Goal: Check status: Check status

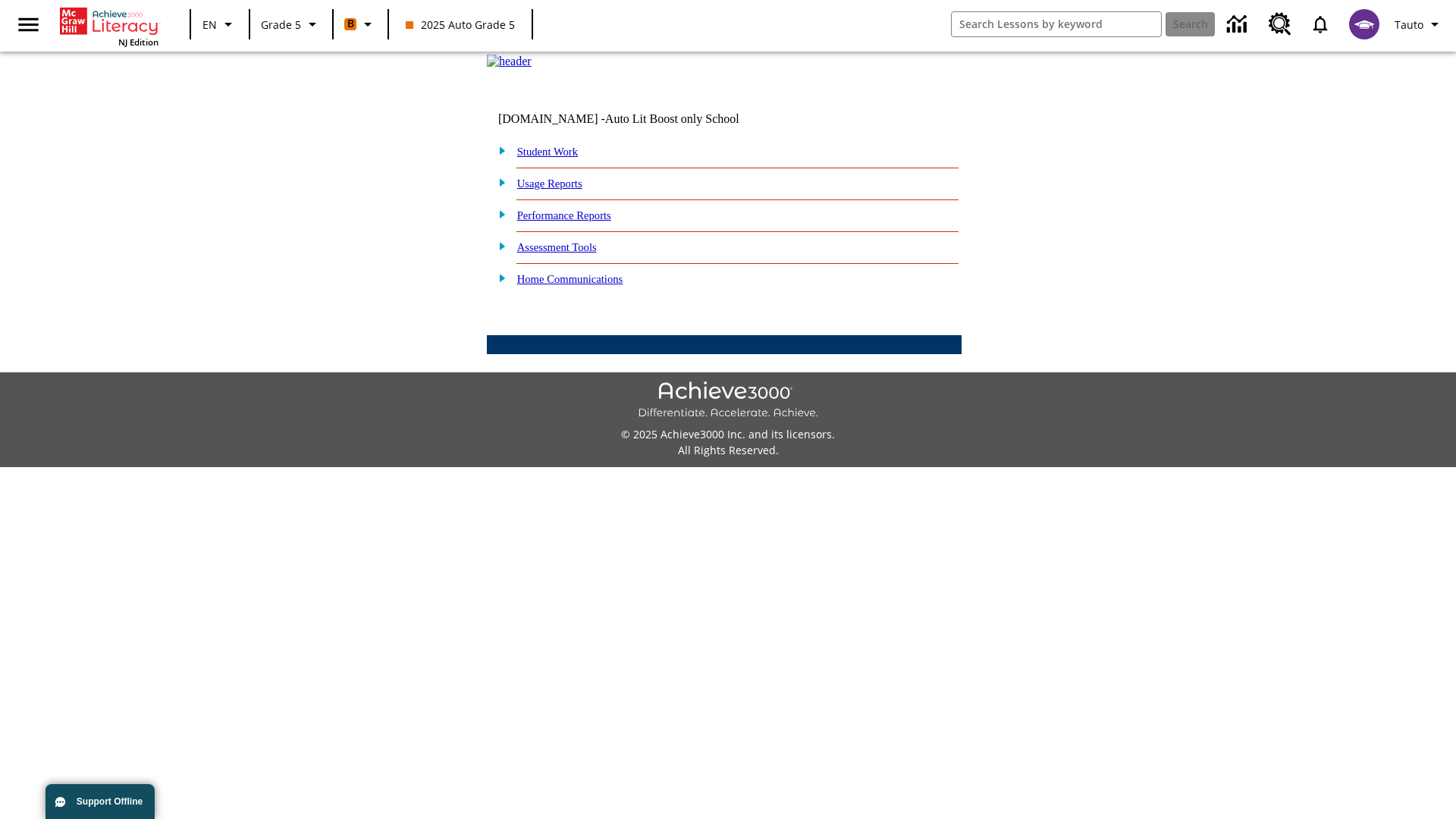
click at [558, 158] on link "Student Work" at bounding box center [548, 151] width 61 height 12
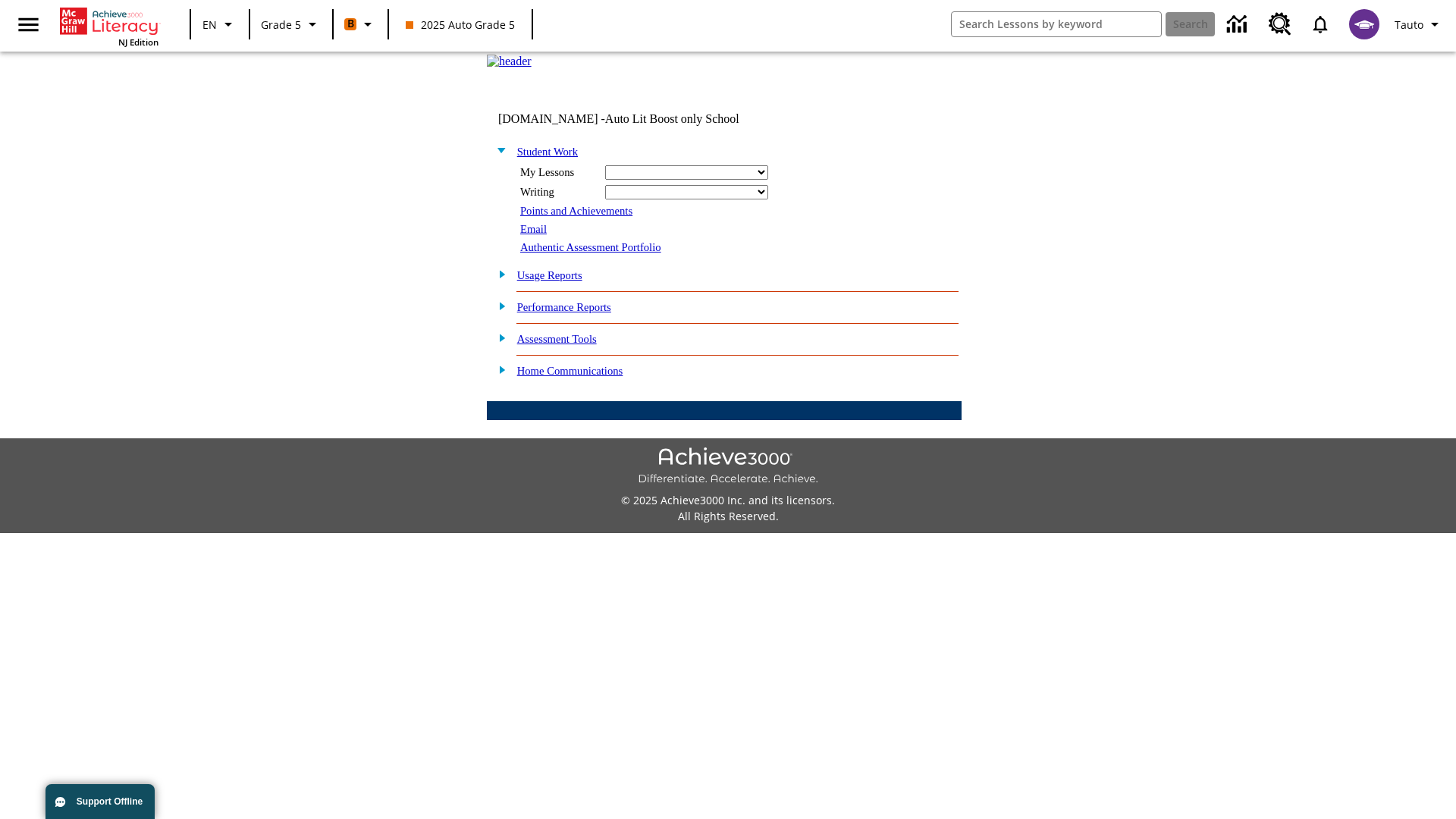
select select "/options/reports/?report_id=12&atype=4&section=2"
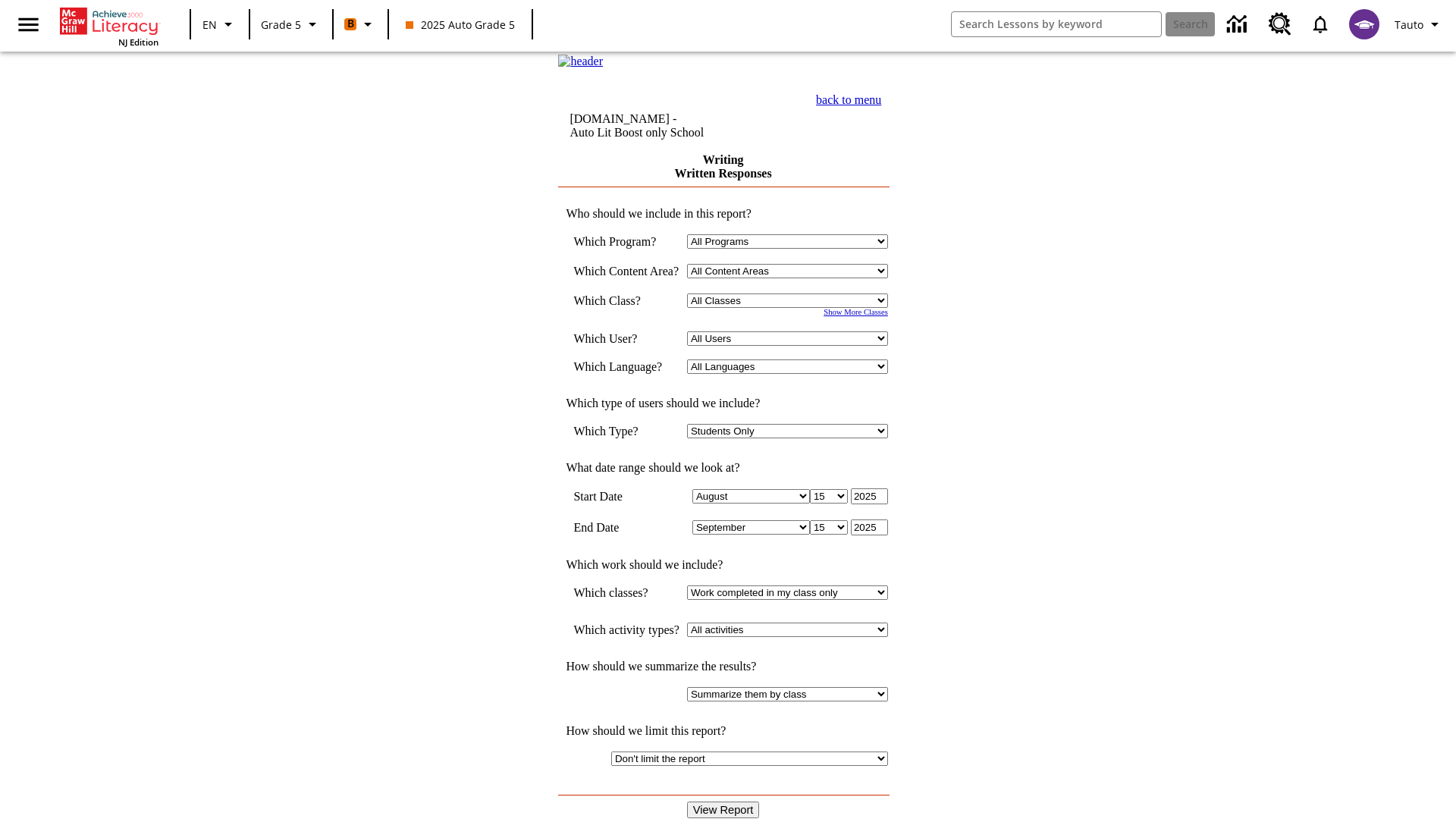
select select "11133131"
click at [792, 346] on select "All Users Cat, Sautoen Cat, Sautoes Cat, Sautoss Donotlogin, Sautoen Twoschools…" at bounding box center [787, 338] width 201 height 15
select select "21437107"
click at [725, 802] on input "View Report" at bounding box center [723, 811] width 73 height 17
